Goal: Check status: Check status

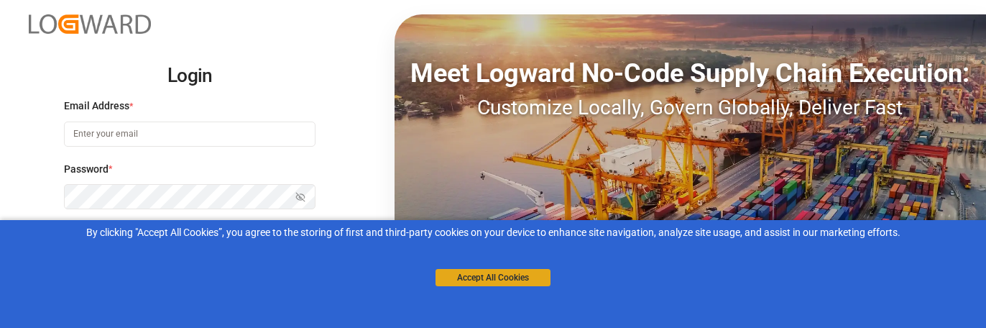
type input "[PERSON_NAME][EMAIL_ADDRESS][PERSON_NAME][DOMAIN_NAME]"
click at [501, 278] on button "Accept All Cookies" at bounding box center [492, 277] width 115 height 17
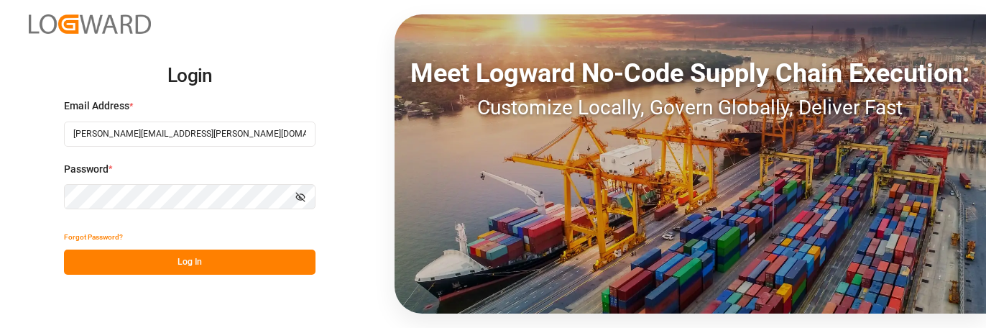
click at [223, 261] on button "Log In" at bounding box center [189, 261] width 251 height 25
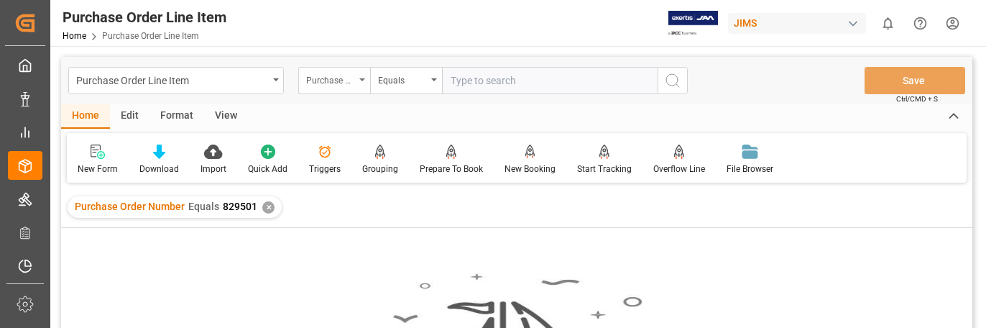
click at [364, 77] on div "Purchase Order Number" at bounding box center [334, 80] width 72 height 27
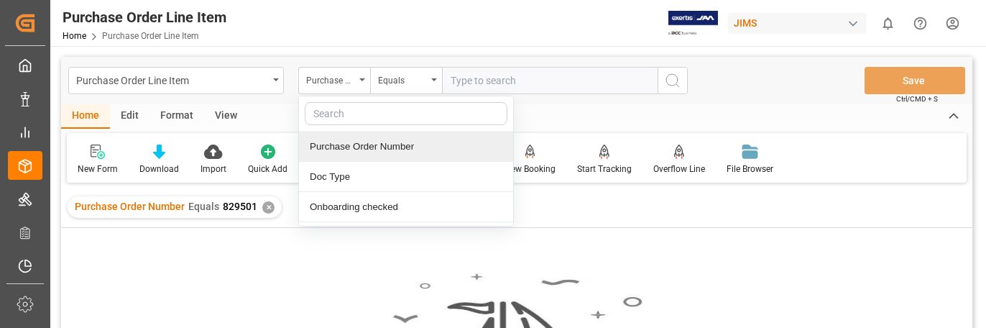
click at [366, 148] on div "Purchase Order Number" at bounding box center [406, 146] width 214 height 30
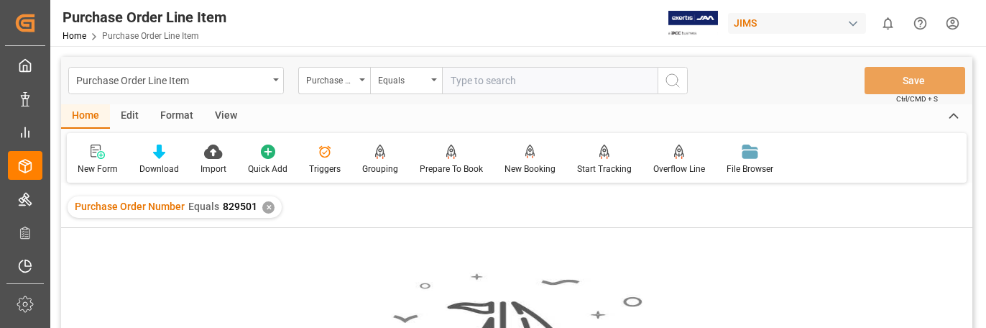
click at [465, 83] on input "text" at bounding box center [550, 80] width 216 height 27
drag, startPoint x: 953, startPoint y: 211, endPoint x: 945, endPoint y: 209, distance: 7.5
click at [953, 211] on div "Purchase Order Number Equals 829501 ✕" at bounding box center [516, 207] width 911 height 40
click at [466, 80] on input "text" at bounding box center [550, 80] width 216 height 27
type input "829501"
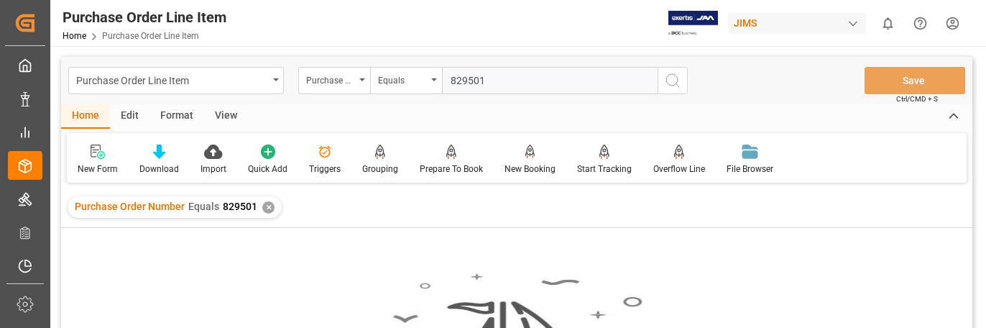
click at [673, 78] on icon "search button" at bounding box center [672, 80] width 17 height 17
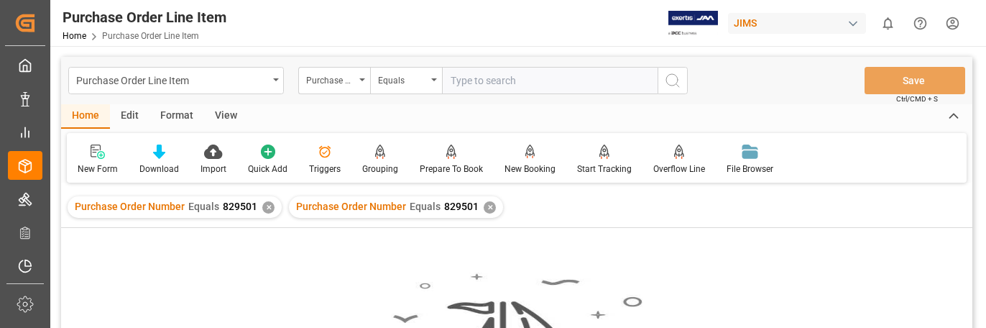
click at [809, 90] on div "Purchase Order Line Item Purchase Order Number Equals Save Ctrl/CMD + S" at bounding box center [516, 80] width 911 height 47
click at [960, 204] on div "Purchase Order Number Equals 829501 ✕ Purchase Order Number Equals 829501 ✕" at bounding box center [516, 207] width 911 height 40
click at [950, 22] on html "Created by potrace 1.15, written by [PERSON_NAME] [DATE]-[DATE] Created by potr…" at bounding box center [493, 164] width 986 height 328
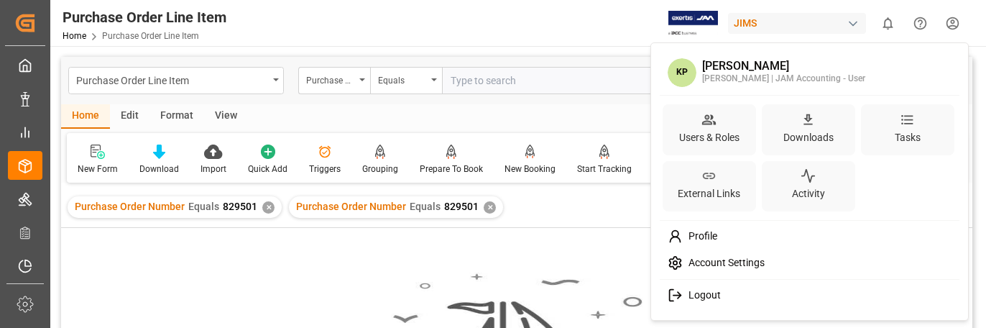
click at [721, 294] on div "Logout" at bounding box center [809, 295] width 295 height 27
